Goal: Task Accomplishment & Management: Use online tool/utility

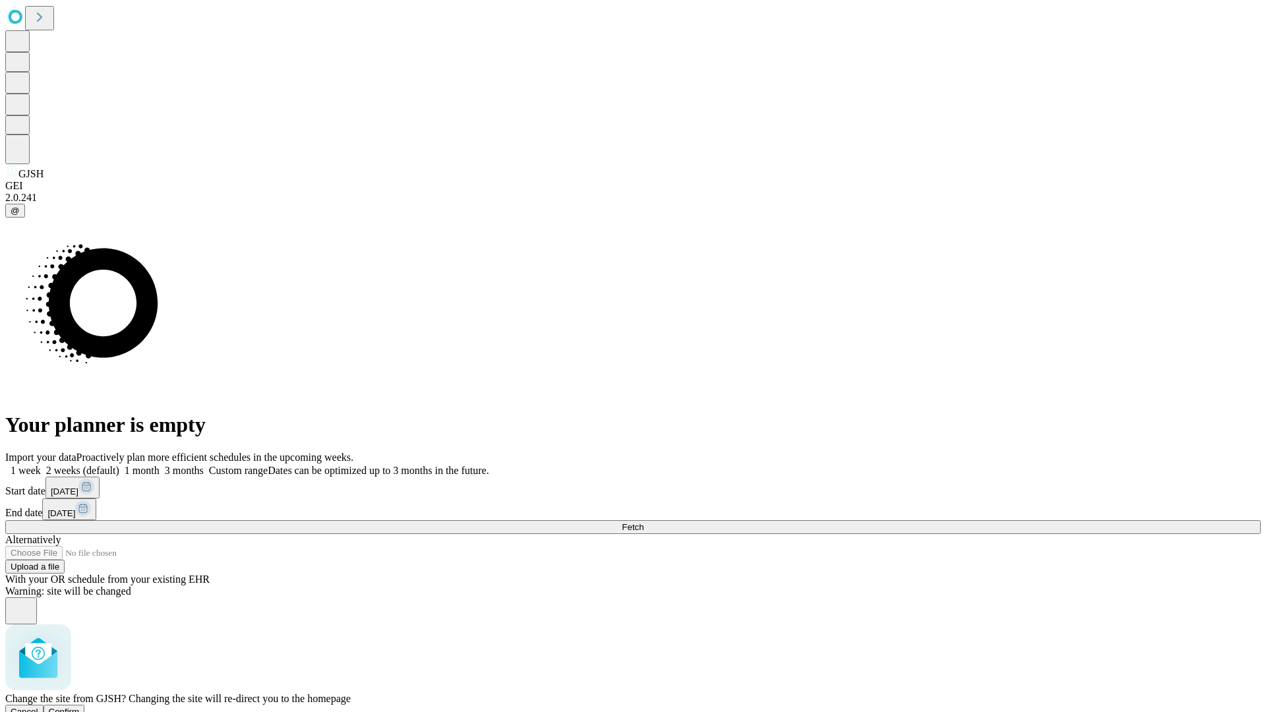
click at [80, 707] on span "Confirm" at bounding box center [64, 712] width 31 height 10
click at [41, 465] on label "1 week" at bounding box center [23, 470] width 36 height 11
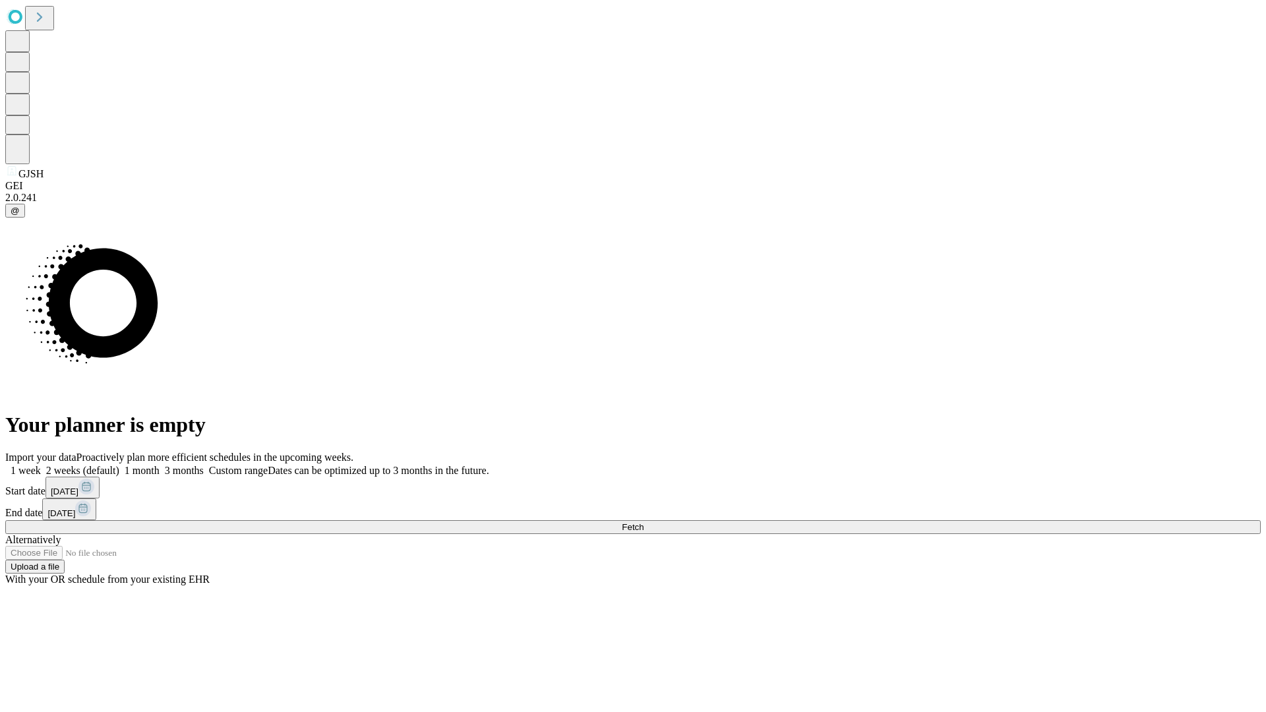
click at [643, 522] on span "Fetch" at bounding box center [633, 527] width 22 height 10
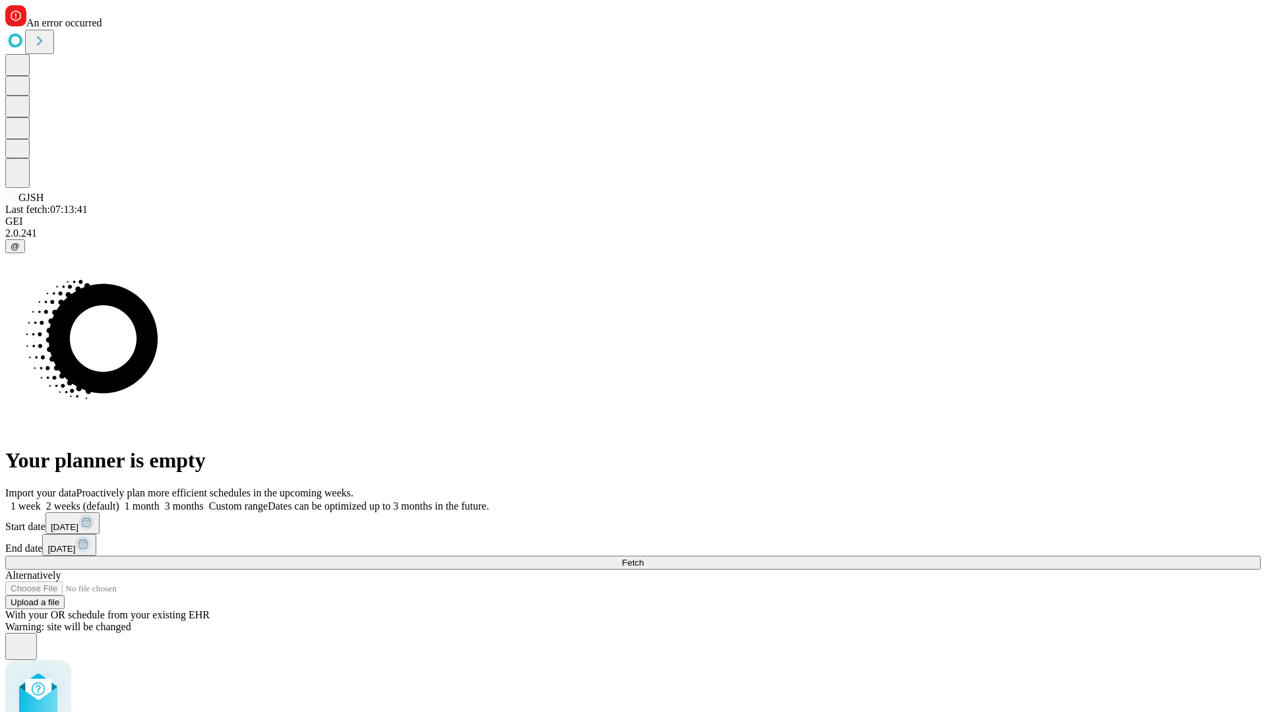
click at [41, 500] on label "1 week" at bounding box center [23, 505] width 36 height 11
click at [643, 558] on span "Fetch" at bounding box center [633, 563] width 22 height 10
click at [41, 500] on label "1 week" at bounding box center [23, 505] width 36 height 11
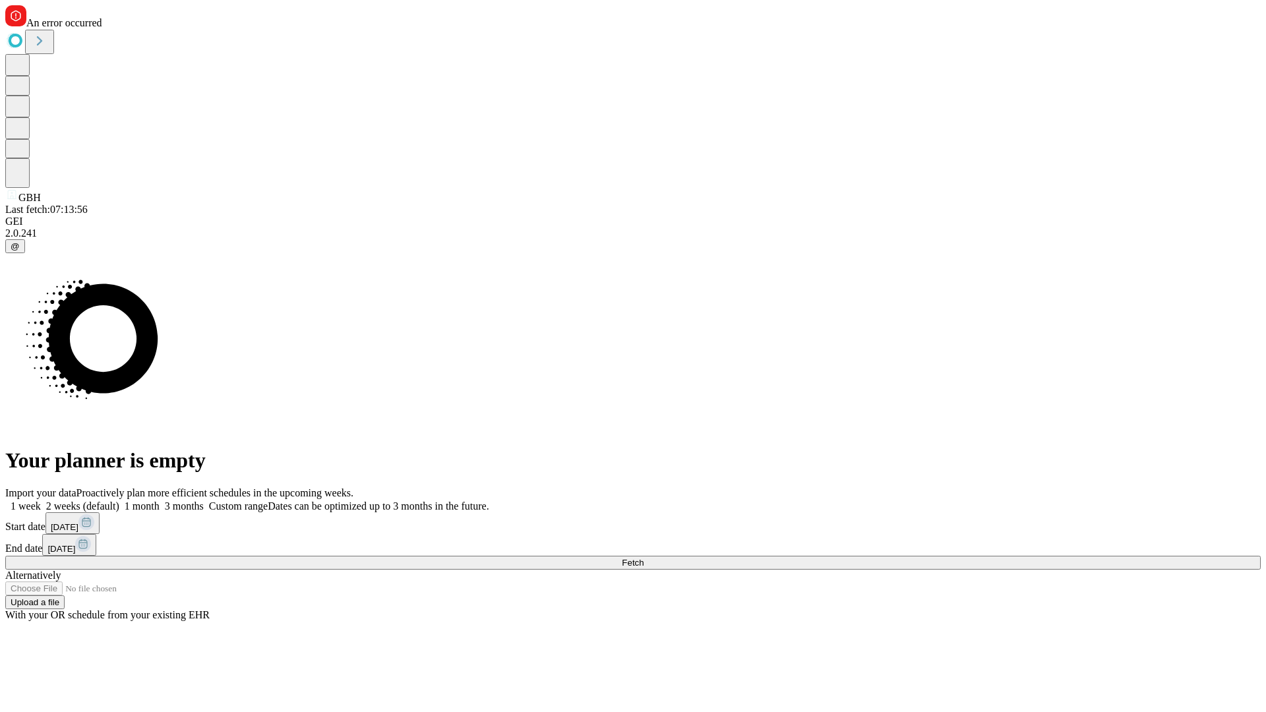
click at [643, 558] on span "Fetch" at bounding box center [633, 563] width 22 height 10
click at [41, 500] on label "1 week" at bounding box center [23, 505] width 36 height 11
click at [643, 558] on span "Fetch" at bounding box center [633, 563] width 22 height 10
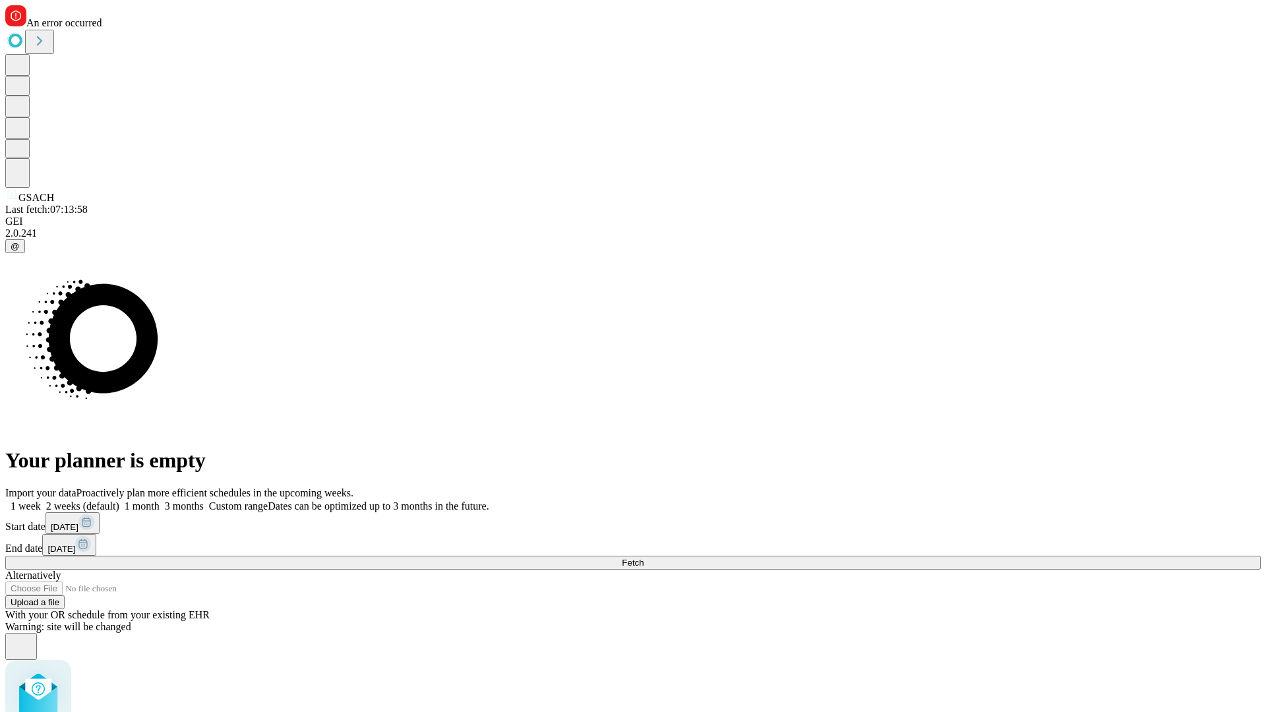
click at [41, 500] on label "1 week" at bounding box center [23, 505] width 36 height 11
click at [643, 558] on span "Fetch" at bounding box center [633, 563] width 22 height 10
click at [41, 500] on label "1 week" at bounding box center [23, 505] width 36 height 11
click at [643, 558] on span "Fetch" at bounding box center [633, 563] width 22 height 10
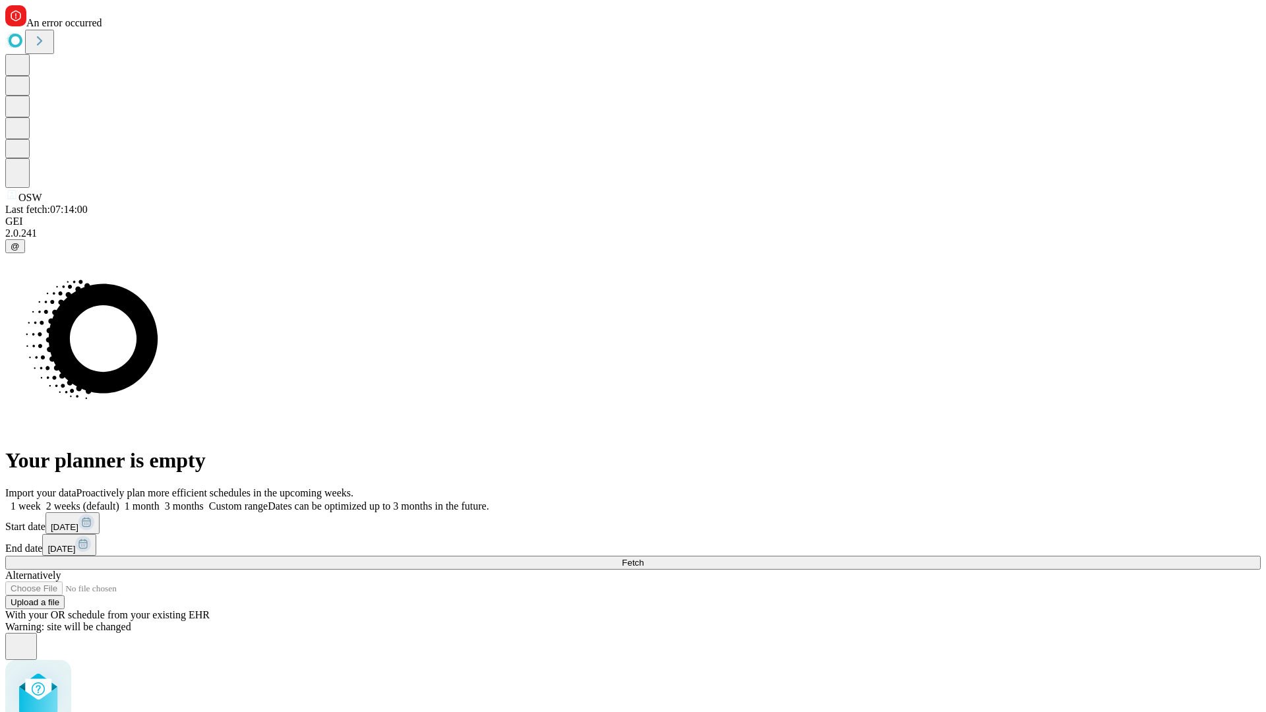
click at [41, 500] on label "1 week" at bounding box center [23, 505] width 36 height 11
click at [643, 558] on span "Fetch" at bounding box center [633, 563] width 22 height 10
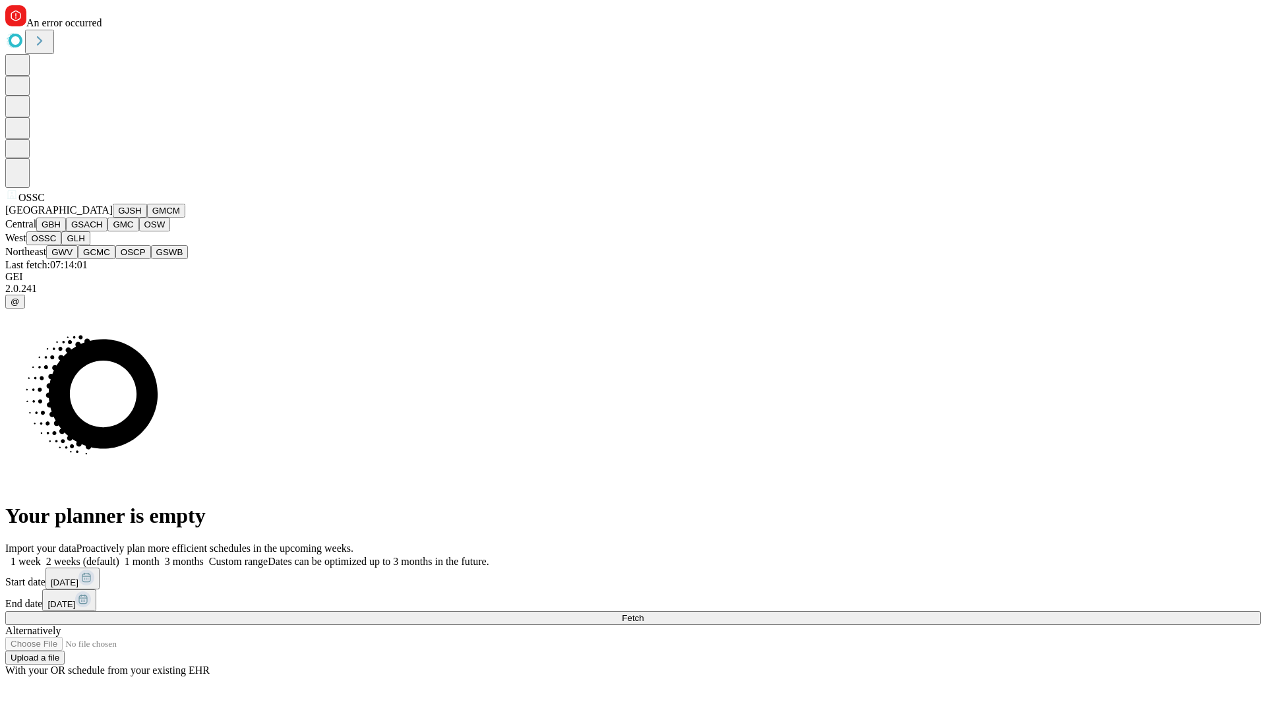
click at [90, 245] on button "GLH" at bounding box center [75, 238] width 28 height 14
click at [41, 556] on label "1 week" at bounding box center [23, 561] width 36 height 11
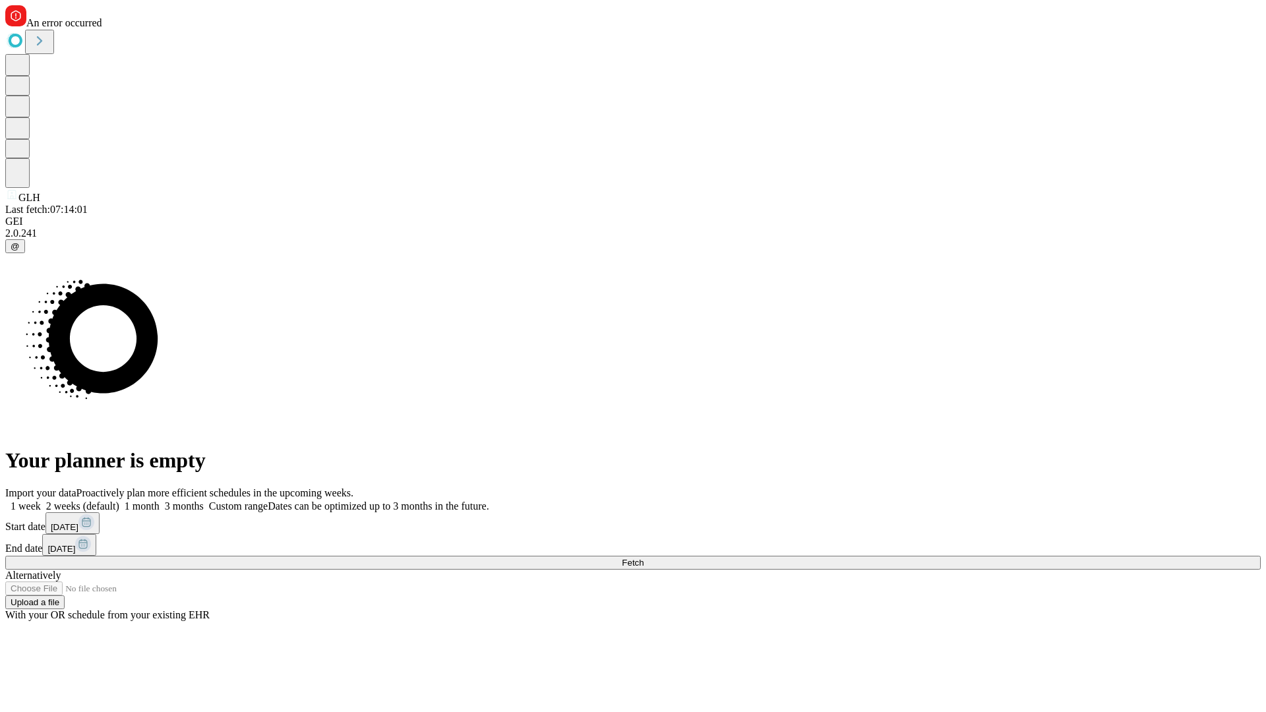
click at [643, 558] on span "Fetch" at bounding box center [633, 563] width 22 height 10
click at [41, 500] on label "1 week" at bounding box center [23, 505] width 36 height 11
click at [643, 558] on span "Fetch" at bounding box center [633, 563] width 22 height 10
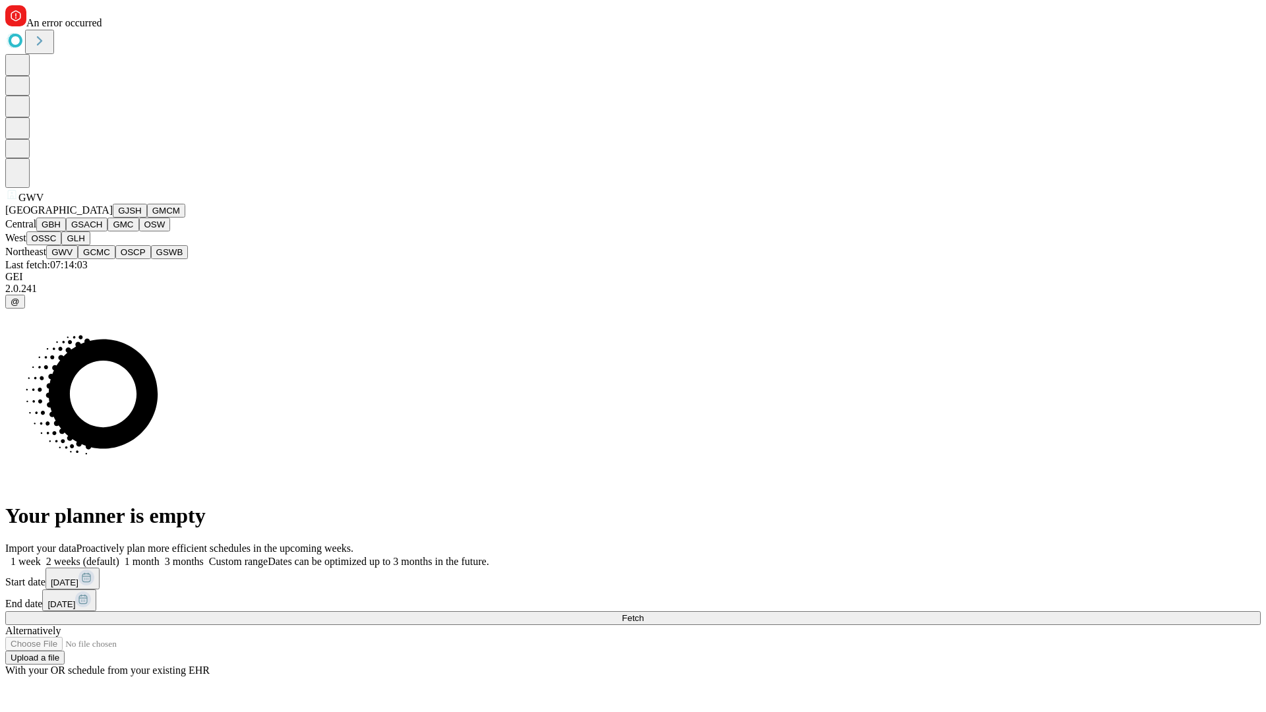
click at [102, 259] on button "GCMC" at bounding box center [97, 252] width 38 height 14
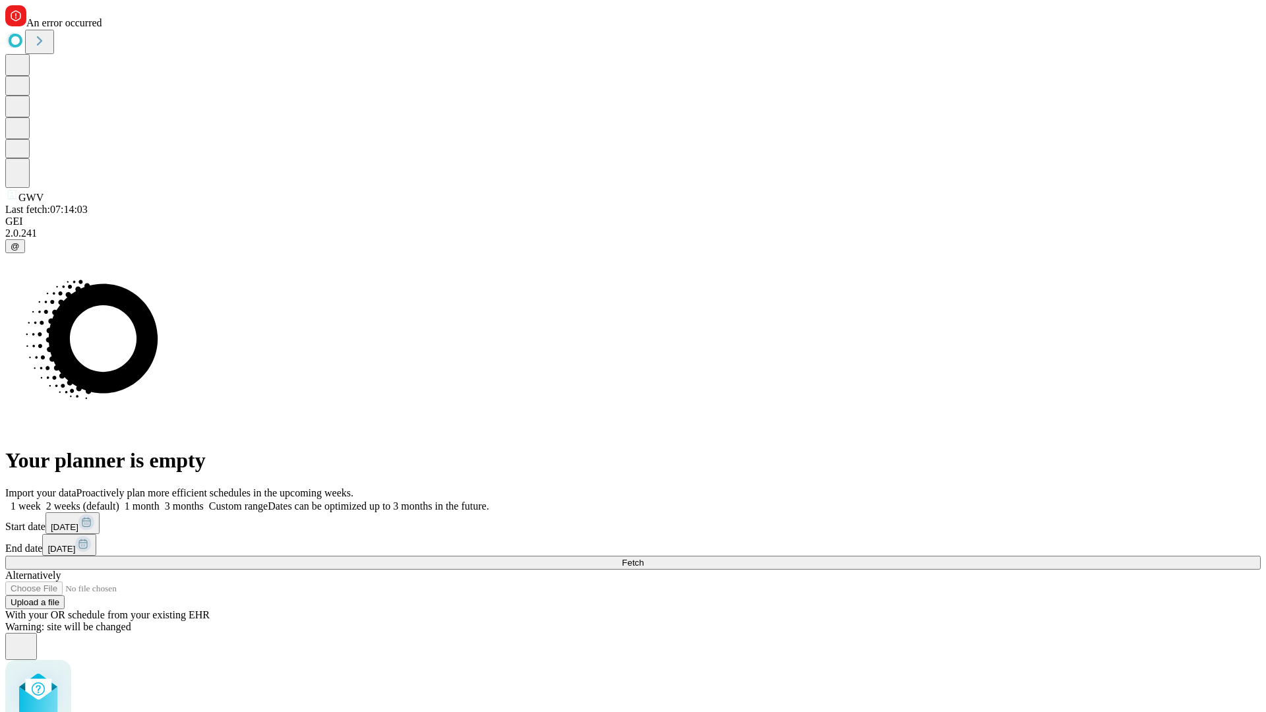
click at [41, 500] on label "1 week" at bounding box center [23, 505] width 36 height 11
click at [643, 558] on span "Fetch" at bounding box center [633, 563] width 22 height 10
click at [41, 500] on label "1 week" at bounding box center [23, 505] width 36 height 11
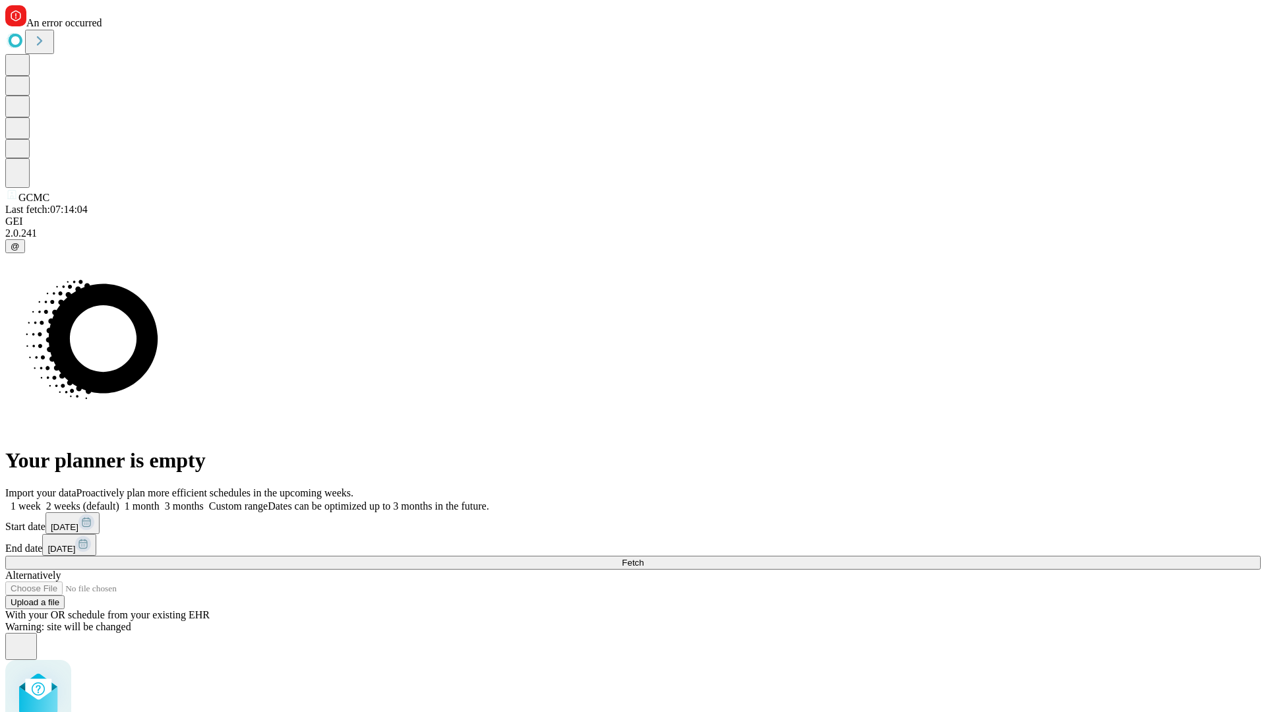
click at [643, 558] on span "Fetch" at bounding box center [633, 563] width 22 height 10
click at [41, 500] on label "1 week" at bounding box center [23, 505] width 36 height 11
click at [643, 558] on span "Fetch" at bounding box center [633, 563] width 22 height 10
